Goal: Use online tool/utility: Use online tool/utility

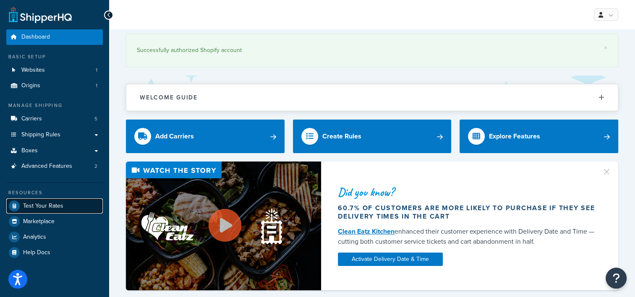
click at [47, 203] on span "Test Your Rates" at bounding box center [43, 206] width 40 height 7
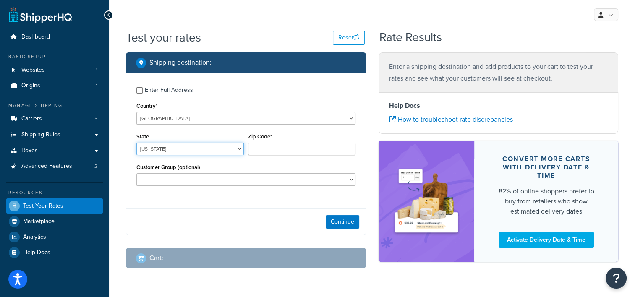
click at [224, 151] on select "[US_STATE] [US_STATE] [US_STATE] [US_STATE] [US_STATE] Armed Forces Americas Ar…" at bounding box center [189, 149] width 107 height 13
select select "FL"
click at [136, 143] on select "[US_STATE] [US_STATE] [US_STATE] [US_STATE] [US_STATE] Armed Forces Americas Ar…" at bounding box center [189, 149] width 107 height 13
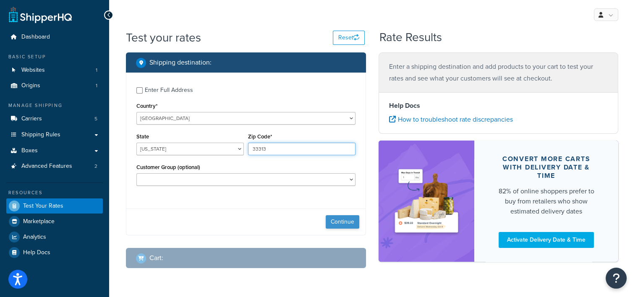
type input "33313"
click at [332, 218] on button "Continue" at bounding box center [343, 221] width 34 height 13
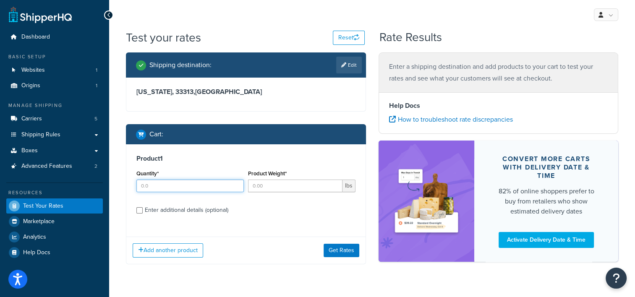
click at [158, 190] on input "Quantity*" at bounding box center [189, 186] width 107 height 13
type input "100"
type input "3.14"
click at [343, 255] on button "Get Rates" at bounding box center [342, 250] width 36 height 13
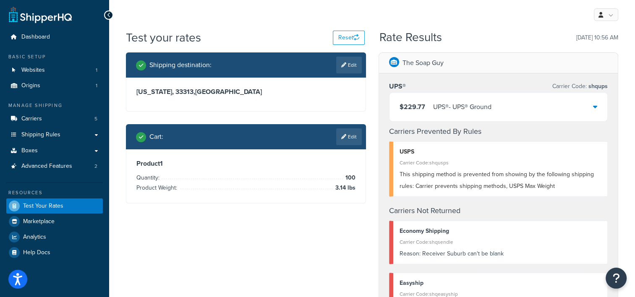
click at [561, 109] on div "$229.77 UPS® - UPS® Ground" at bounding box center [499, 107] width 218 height 29
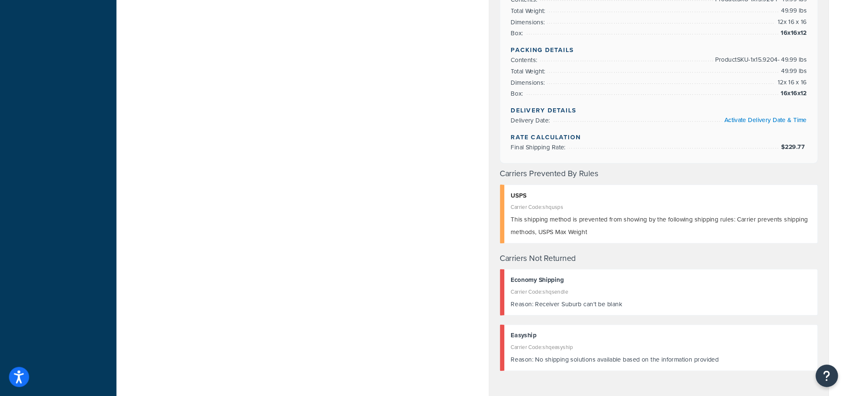
scroll to position [480, 0]
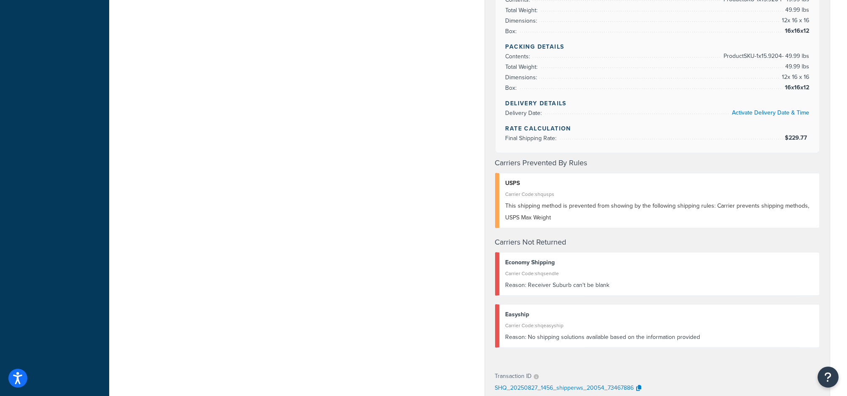
drag, startPoint x: 628, startPoint y: 26, endPoint x: 398, endPoint y: 217, distance: 299.0
click at [398, 217] on div "Shipping destination : Edit [US_STATE], 33313 , [GEOGRAPHIC_DATA] Cart : Edit P…" at bounding box center [478, 87] width 717 height 1030
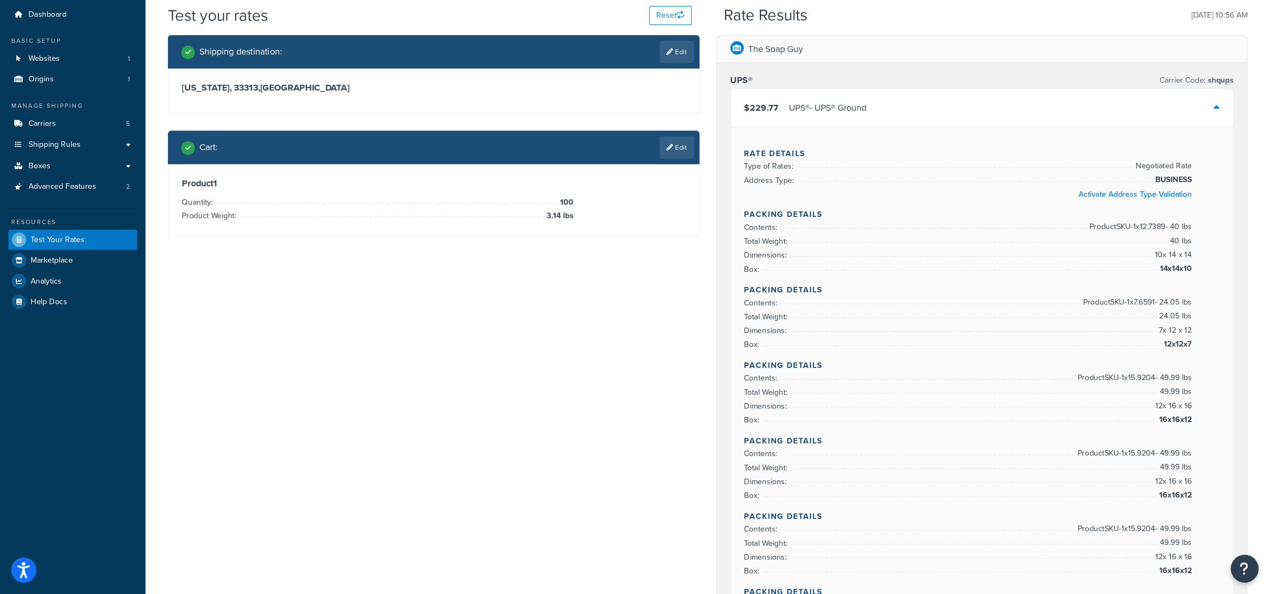
scroll to position [26, 0]
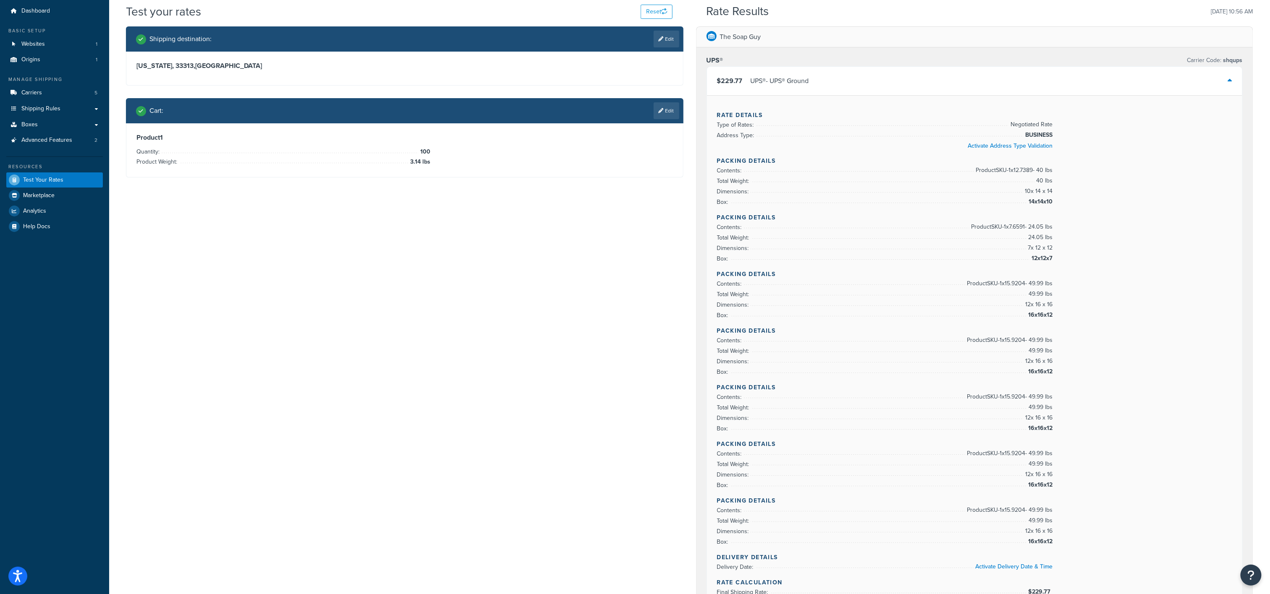
drag, startPoint x: 851, startPoint y: 3, endPoint x: 537, endPoint y: 192, distance: 365.5
click at [537, 192] on div "Shipping destination : Edit [US_STATE], 33313 , [GEOGRAPHIC_DATA] Cart : Edit P…" at bounding box center [690, 535] width 1140 height 1018
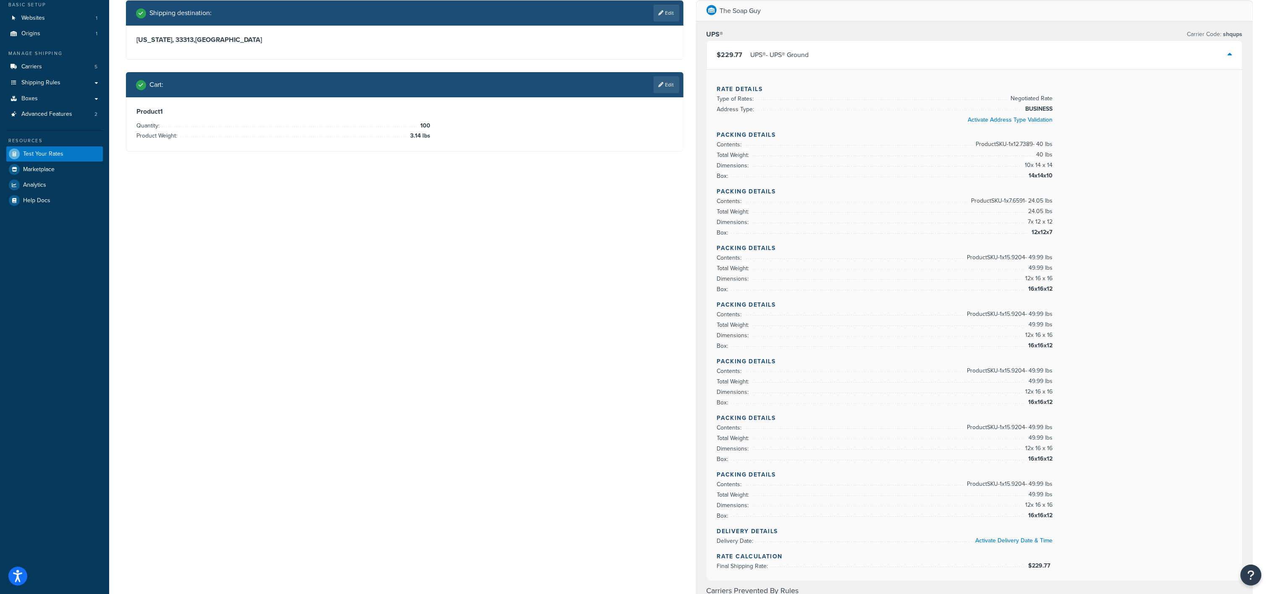
scroll to position [47, 0]
